Goal: Obtain resource: Obtain resource

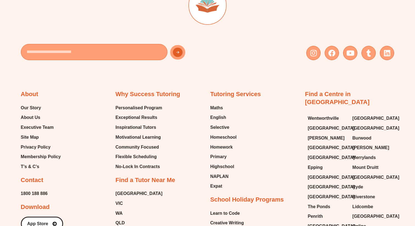
scroll to position [2367, 0]
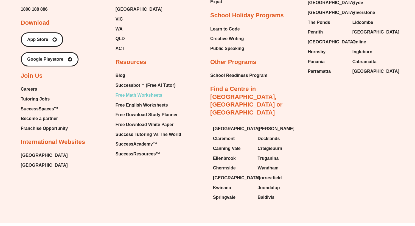
click at [133, 91] on span "Free Math Worksheets" at bounding box center [139, 95] width 47 height 8
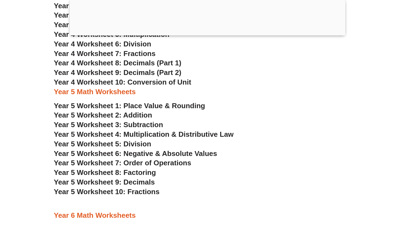
scroll to position [1046, 0]
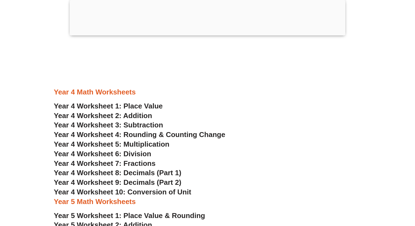
scroll to position [1003, 0]
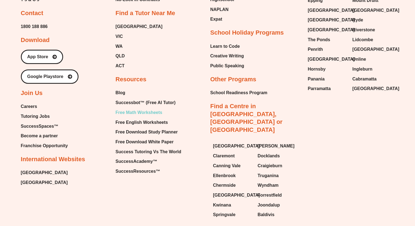
scroll to position [2350, 0]
click at [133, 118] on span "Free English Worksheets" at bounding box center [142, 122] width 52 height 8
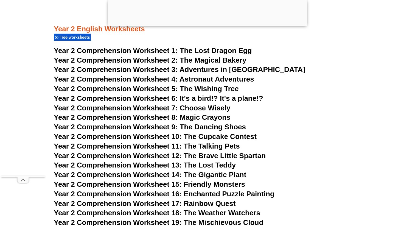
scroll to position [1332, 0]
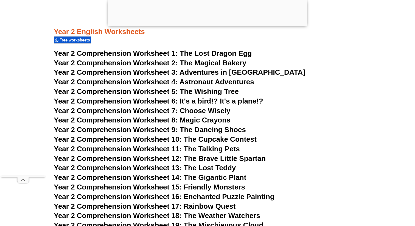
click at [117, 82] on span "Year 2 Comprehension Worksheet 4:" at bounding box center [116, 82] width 124 height 8
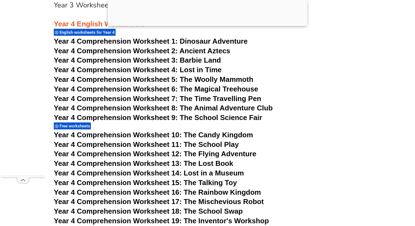
scroll to position [2304, 0]
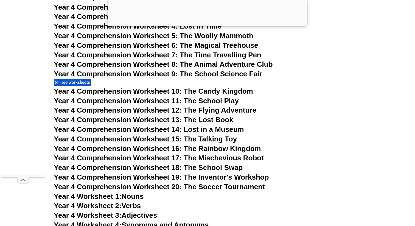
click at [133, 101] on span "Year 4 Comprehension Worksheet 11: The School Play" at bounding box center [146, 101] width 185 height 8
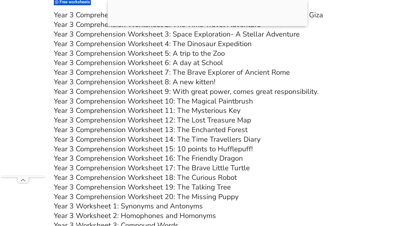
scroll to position [1872, 0]
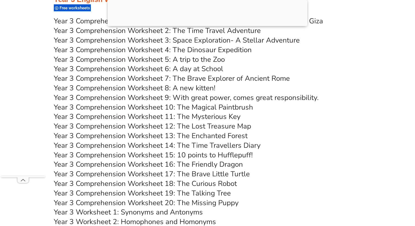
click at [165, 116] on link "Year 3 Comprehension Worksheet 11: The Mysterious Key" at bounding box center [147, 117] width 187 height 10
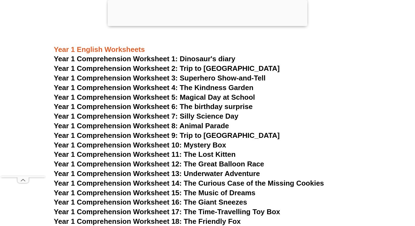
scroll to position [726, 0]
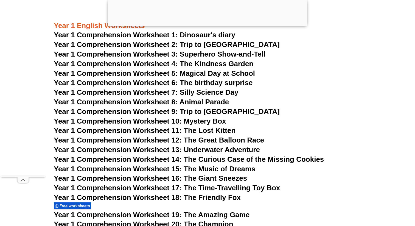
click at [120, 44] on span "Year 1 Comprehension Worksheet 2: Trip to [GEOGRAPHIC_DATA]" at bounding box center [167, 44] width 226 height 8
click at [179, 110] on span "Year 1 Comprehension Worksheet 9: Trip to [GEOGRAPHIC_DATA]" at bounding box center [167, 111] width 226 height 8
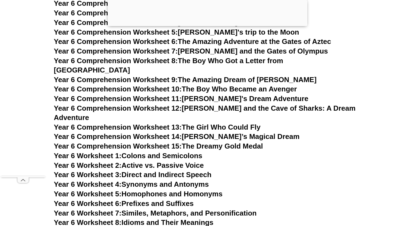
scroll to position [3090, 0]
